Goal: Task Accomplishment & Management: Manage account settings

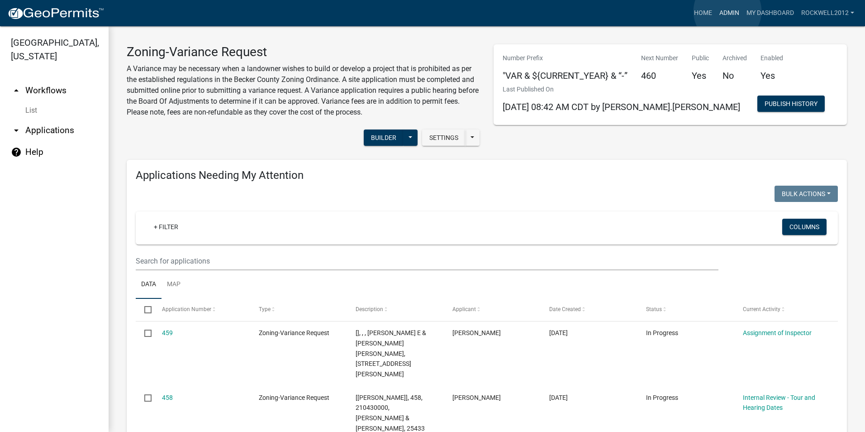
click at [727, 11] on link "Admin" at bounding box center [729, 13] width 27 height 17
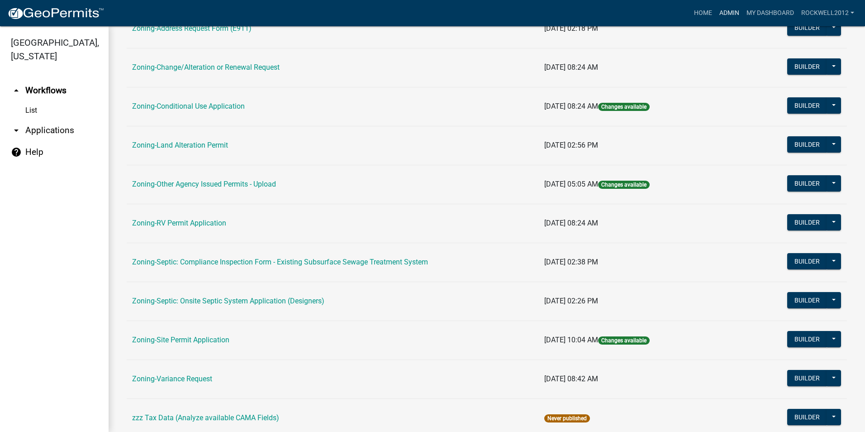
scroll to position [226, 0]
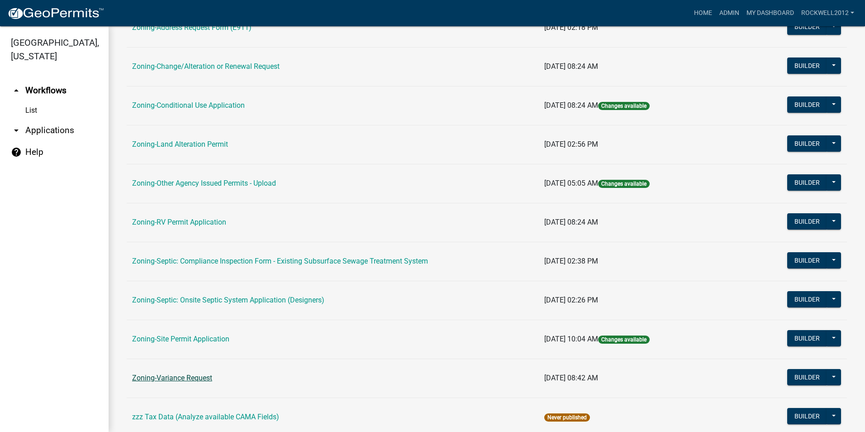
click at [180, 374] on link "Zoning-Variance Request" at bounding box center [172, 377] width 80 height 9
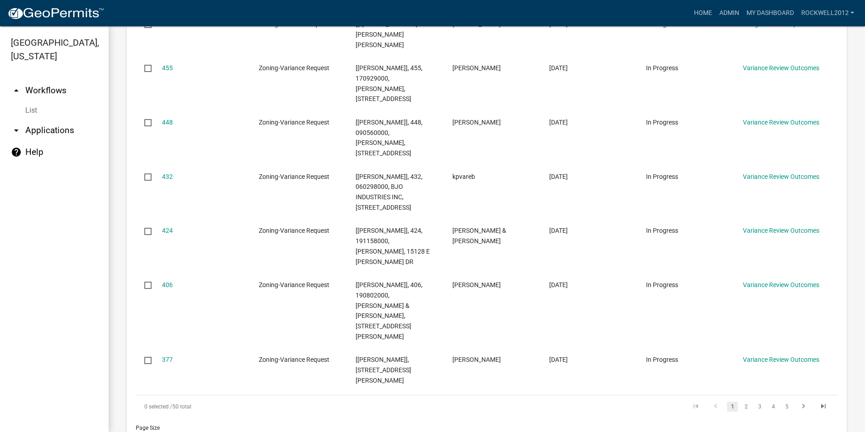
scroll to position [498, 0]
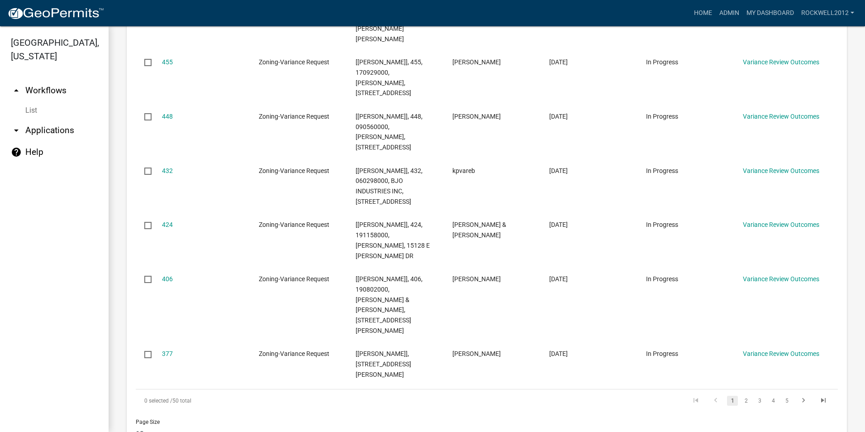
click at [139, 424] on select "10 25 50 100" at bounding box center [189, 433] width 106 height 19
select select "1: 25"
click at [136, 424] on select "10 25 50 100" at bounding box center [189, 433] width 106 height 19
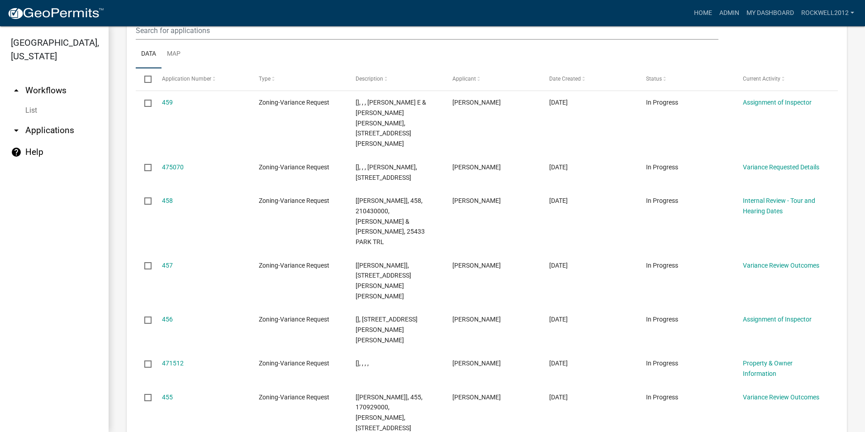
scroll to position [1841, 0]
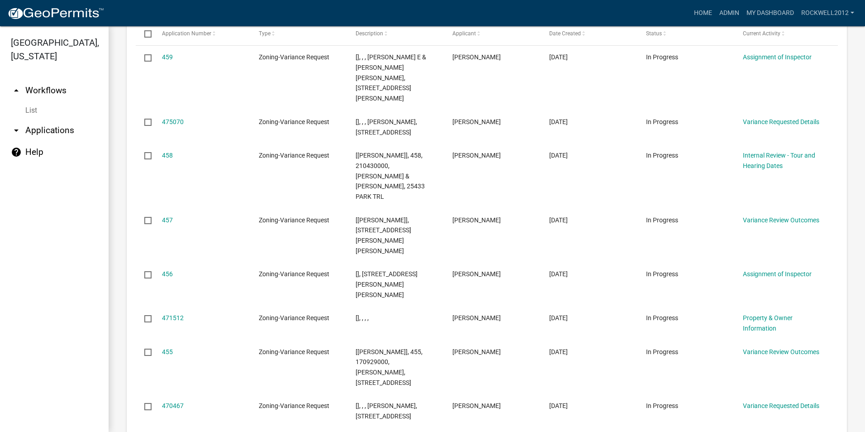
select select "1: 25"
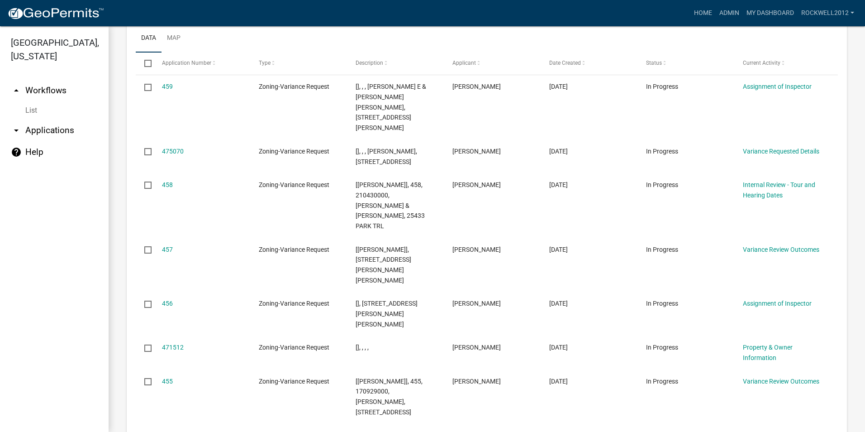
scroll to position [1796, 0]
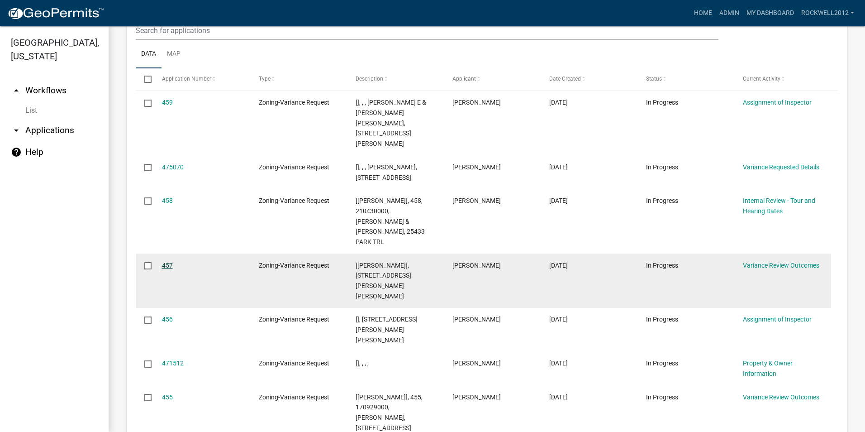
click at [164, 261] on link "457" at bounding box center [167, 264] width 11 height 7
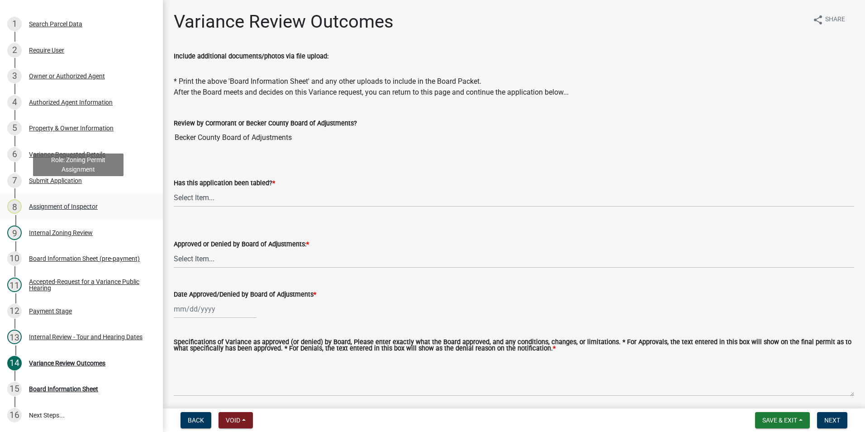
scroll to position [90, 0]
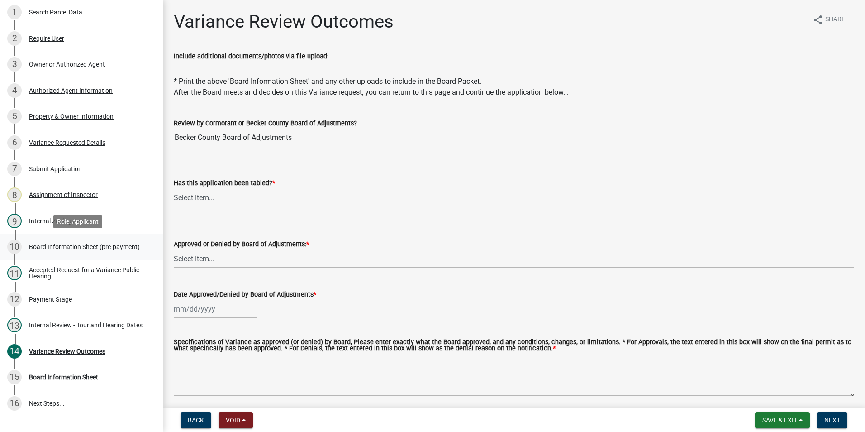
click at [75, 247] on div "Board Information Sheet (pre-payment)" at bounding box center [84, 246] width 111 height 6
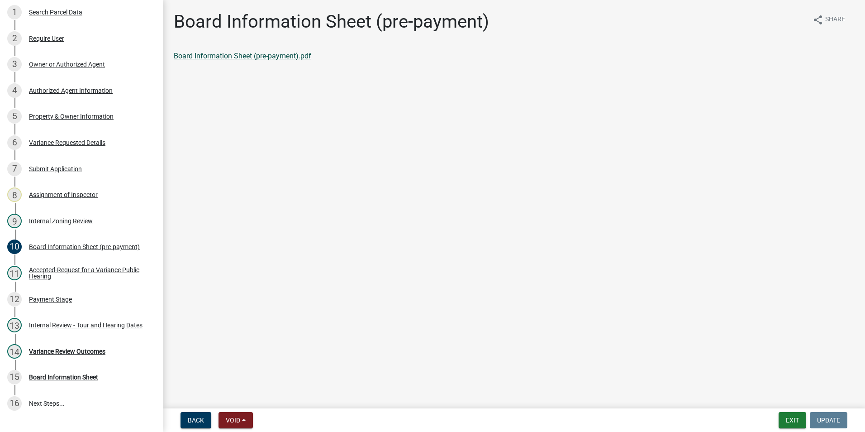
click at [259, 56] on link "Board Information Sheet (pre-payment).pdf" at bounding box center [243, 56] width 138 height 9
click at [795, 417] on button "Exit" at bounding box center [792, 420] width 28 height 16
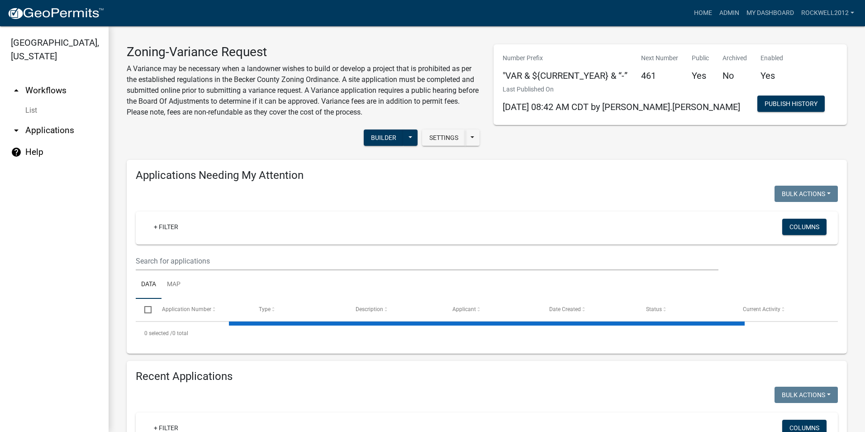
select select "1: 25"
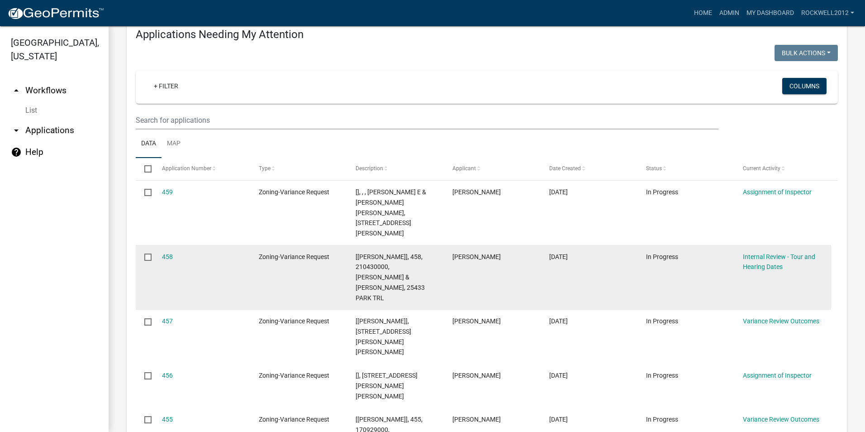
scroll to position [181, 0]
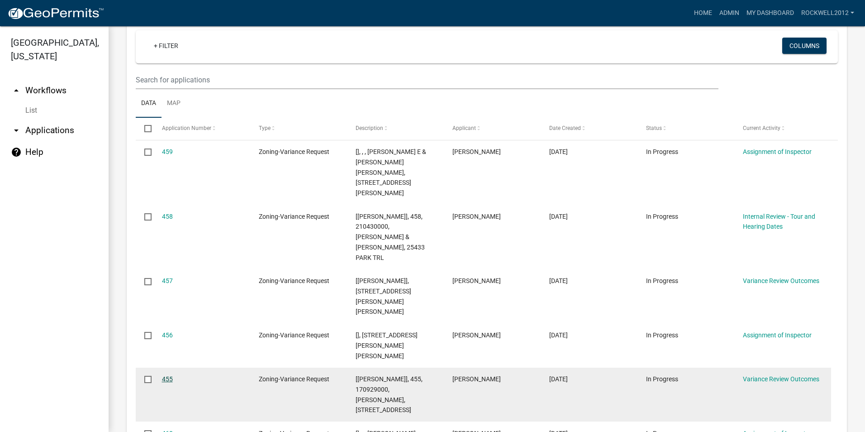
click at [168, 375] on link "455" at bounding box center [167, 378] width 11 height 7
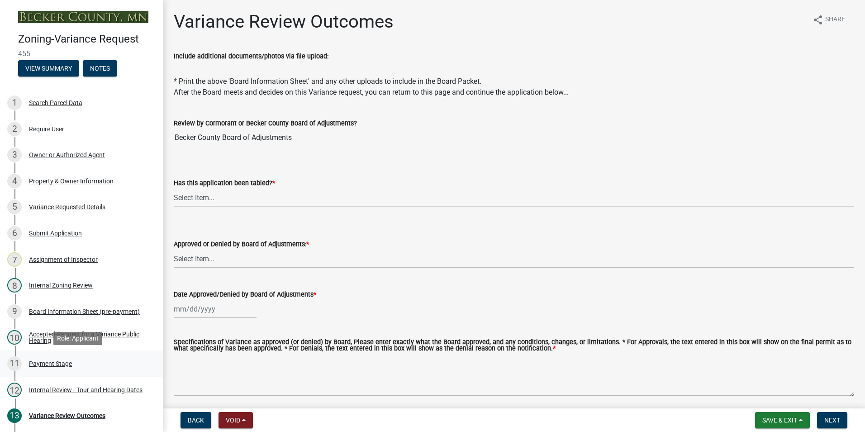
click at [49, 366] on div "Payment Stage" at bounding box center [50, 363] width 43 height 6
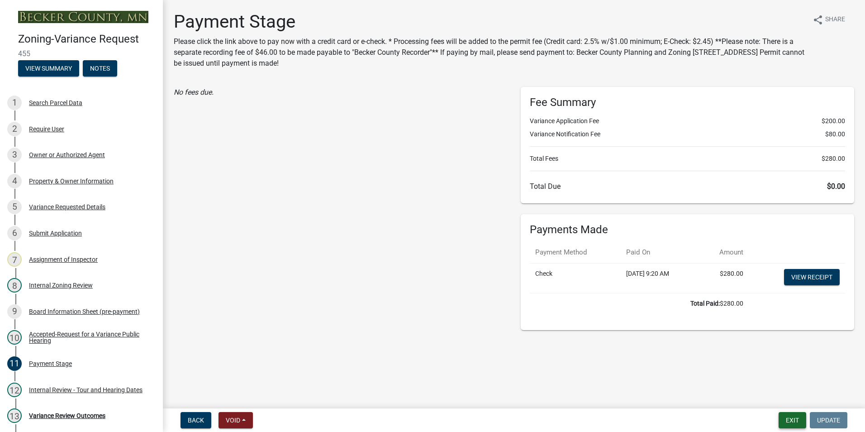
click at [786, 422] on button "Exit" at bounding box center [792, 420] width 28 height 16
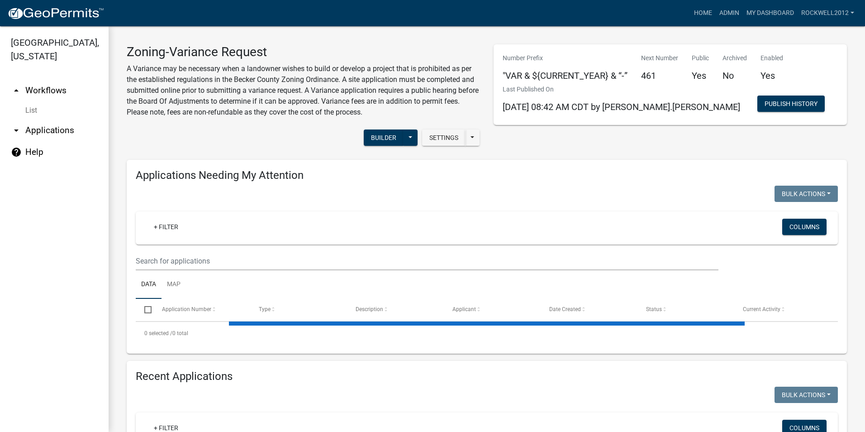
select select "1: 25"
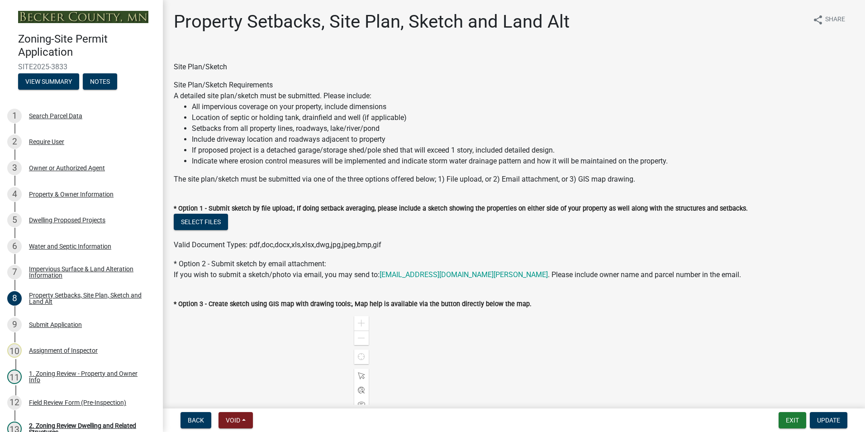
select select "7b13c63f-e699-4112-b373-98fbd28ec536"
select select "ab51cc13-047d-4302-be52-af28f03d9a21"
select select "b56a4575-9846-47cf-8067-c59a4853da22"
select select "e8ab2dc3-aa3f-46f3-9b4a-37eb25ad84af"
select select "b98836ba-4715-455d-97ab-be9a9df498a8"
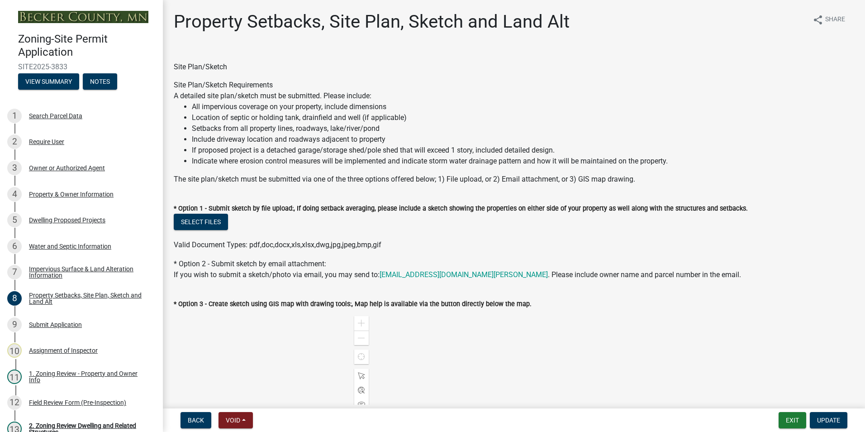
select select "c8b8ea71-7088-4e87-a493-7bc88cc2835b"
select select "133211ff-91ce-4a0a-9235-b48a7e2069a0"
select select "19d13e65-c93d-443e-910a-7a17299544cc"
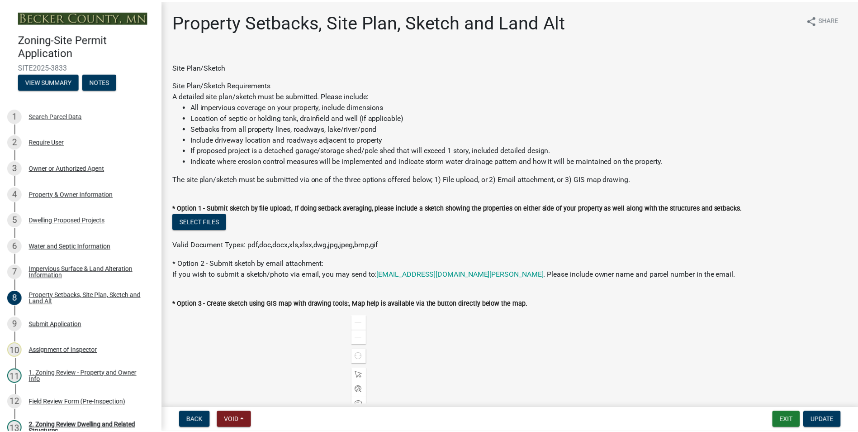
scroll to position [271, 0]
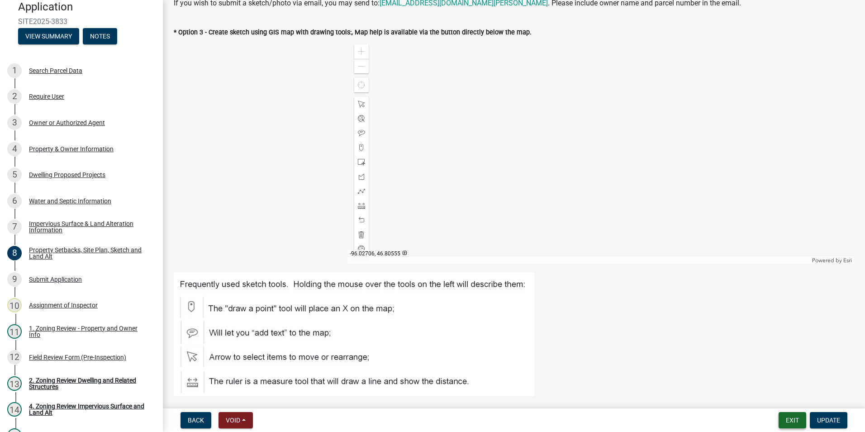
click at [785, 418] on button "Exit" at bounding box center [792, 420] width 28 height 16
